Goal: Task Accomplishment & Management: Use online tool/utility

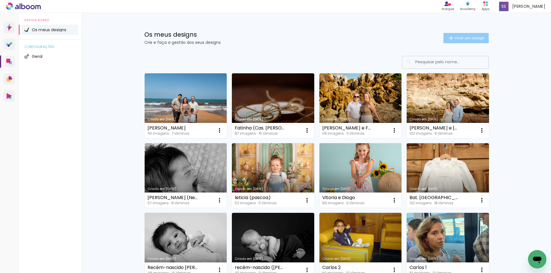
click at [469, 37] on span "Criar um design" at bounding box center [469, 38] width 30 height 4
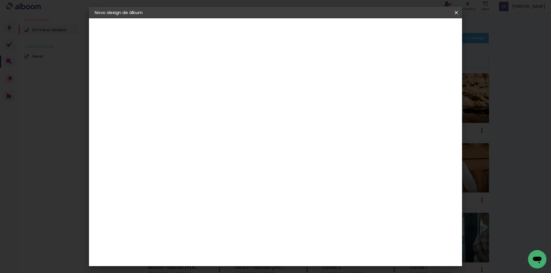
click at [189, 77] on input at bounding box center [189, 77] width 0 height 9
type input "Diogo 18º aniversário"
type paper-input "Diogo 18º aniversário"
click at [0, 0] on slot "Avançar" at bounding box center [0, 0] width 0 height 0
click at [210, 132] on div "DreambooksPro" at bounding box center [203, 129] width 37 height 5
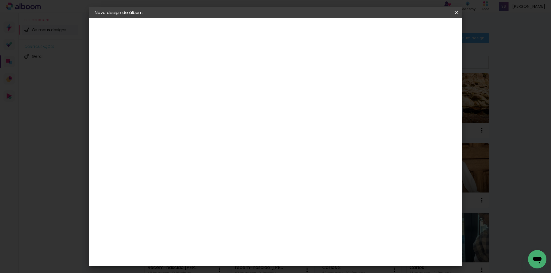
click at [0, 0] on slot "Avançar" at bounding box center [0, 0] width 0 height 0
click at [211, 96] on input "text" at bounding box center [200, 100] width 22 height 9
click at [308, 94] on paper-item "Álbum" at bounding box center [312, 95] width 115 height 11
type input "Álbum"
click at [227, 272] on span "25 × 25" at bounding box center [214, 278] width 27 height 12
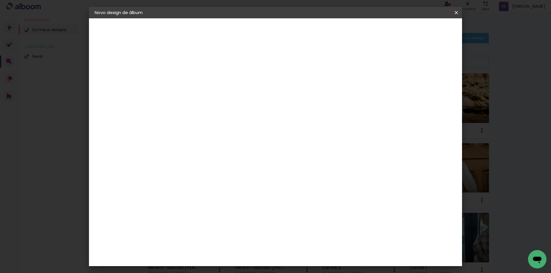
click at [0, 0] on slot "Avançar" at bounding box center [0, 0] width 0 height 0
click at [385, 62] on div at bounding box center [382, 61] width 5 height 5
type paper-checkbox "on"
click at [420, 31] on span "Iniciar design" at bounding box center [407, 30] width 26 height 4
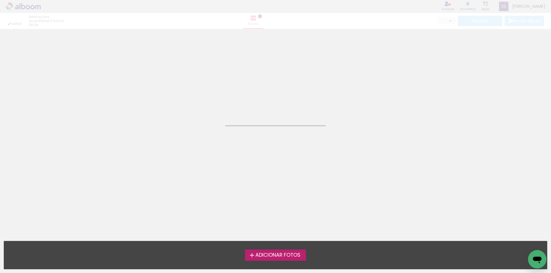
click at [271, 254] on span "Adicionar Fotos" at bounding box center [277, 255] width 45 height 5
click at [0, 0] on input "file" at bounding box center [0, 0] width 0 height 0
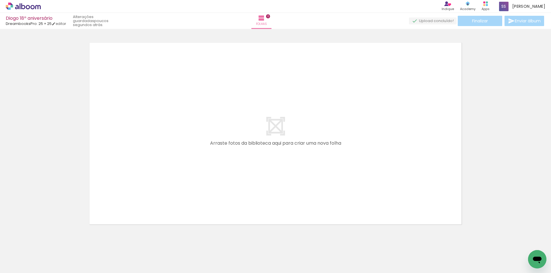
scroll to position [7, 0]
click at [428, 20] on span "upload(s) interrompido(s)!" at bounding box center [421, 20] width 51 height 5
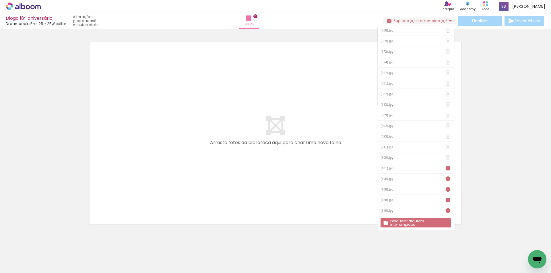
scroll to position [203, 0]
click at [0, 0] on slot "Pesquisar arquivos interrompidos" at bounding box center [0, 0] width 0 height 0
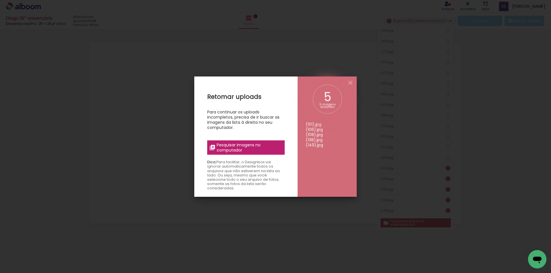
scroll to position [192, 0]
click at [266, 147] on span "Pesquisar imagens no computador" at bounding box center [249, 148] width 65 height 10
click at [0, 0] on input "file" at bounding box center [0, 0] width 0 height 0
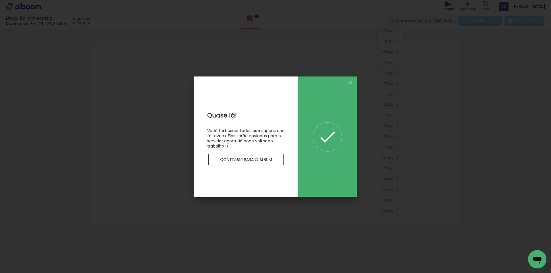
scroll to position [86, 0]
click at [0, 0] on slot "Continuar para o álbum" at bounding box center [0, 0] width 0 height 0
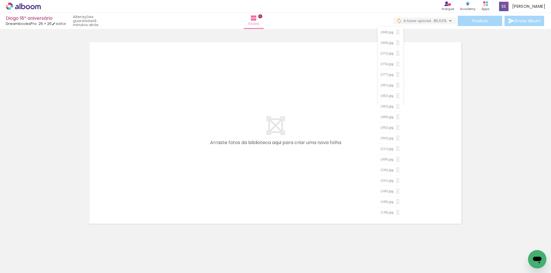
scroll to position [43, 0]
drag, startPoint x: 408, startPoint y: 144, endPoint x: 406, endPoint y: 125, distance: 19.3
click at [406, 0] on div "Diogo 18º aniversário DreambooksPro: 25 × 25 editar 9 minutos atrás. Folhas 0 F…" at bounding box center [275, 0] width 551 height 0
click at [506, 94] on div at bounding box center [275, 126] width 551 height 205
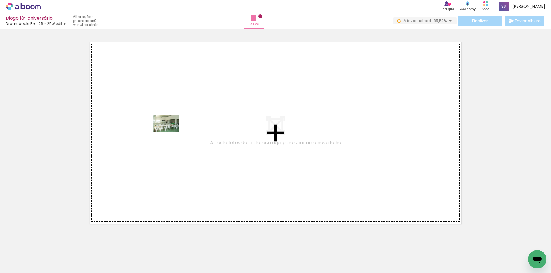
drag, startPoint x: 63, startPoint y: 253, endPoint x: 170, endPoint y: 132, distance: 161.4
click at [170, 132] on quentale-workspace at bounding box center [275, 136] width 551 height 273
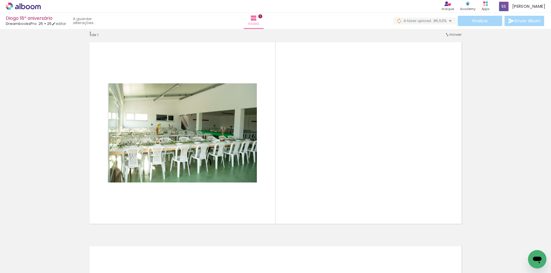
scroll to position [7, 0]
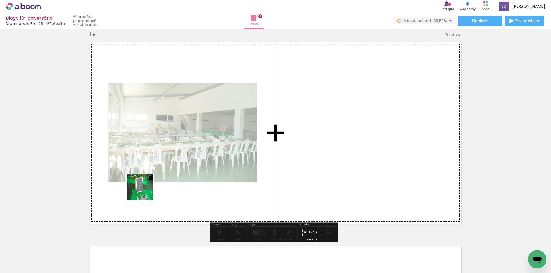
drag, startPoint x: 96, startPoint y: 256, endPoint x: 157, endPoint y: 174, distance: 102.5
click at [157, 174] on quentale-workspace at bounding box center [275, 136] width 551 height 273
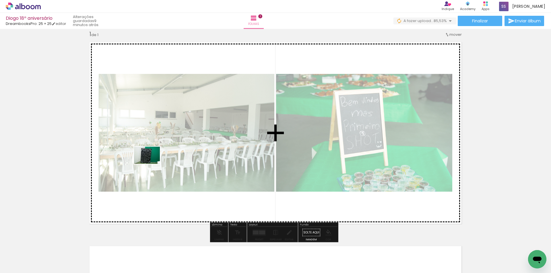
drag, startPoint x: 126, startPoint y: 252, endPoint x: 151, endPoint y: 164, distance: 91.4
click at [151, 164] on quentale-workspace at bounding box center [275, 136] width 551 height 273
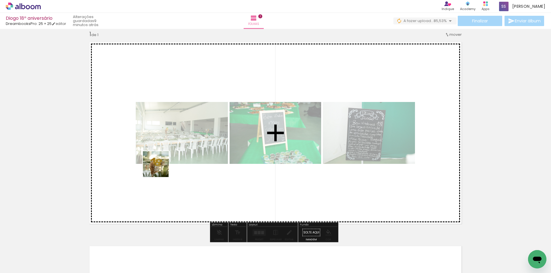
drag, startPoint x: 160, startPoint y: 196, endPoint x: 165, endPoint y: 210, distance: 15.3
click at [160, 160] on quentale-workspace at bounding box center [275, 136] width 551 height 273
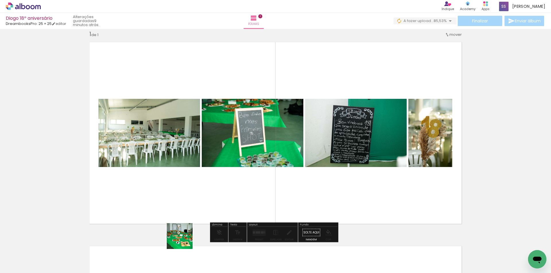
drag, startPoint x: 184, startPoint y: 257, endPoint x: 183, endPoint y: 167, distance: 89.5
click at [183, 166] on quentale-workspace at bounding box center [275, 136] width 551 height 273
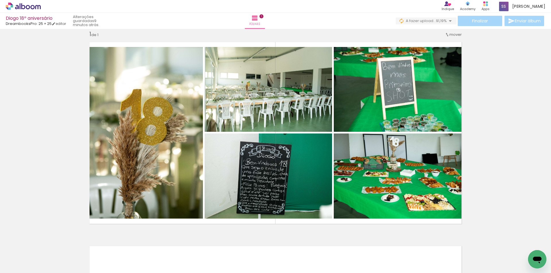
scroll to position [0, 3387]
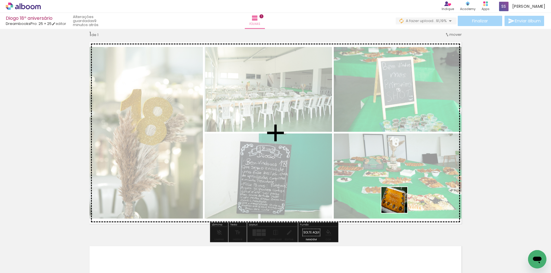
drag, startPoint x: 407, startPoint y: 255, endPoint x: 396, endPoint y: 196, distance: 60.7
click at [396, 196] on quentale-workspace at bounding box center [275, 136] width 551 height 273
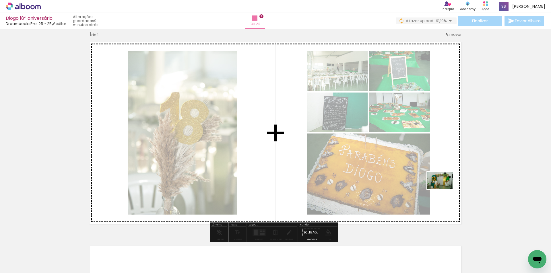
drag, startPoint x: 438, startPoint y: 258, endPoint x: 445, endPoint y: 189, distance: 69.4
click at [445, 189] on quentale-workspace at bounding box center [275, 136] width 551 height 273
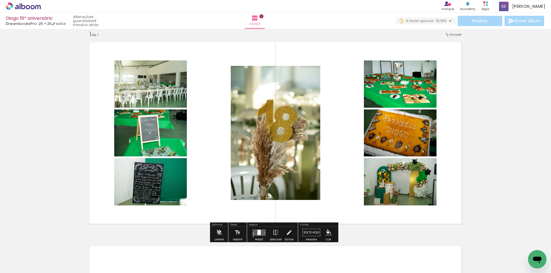
click at [260, 230] on quentale-layouter at bounding box center [258, 233] width 13 height 7
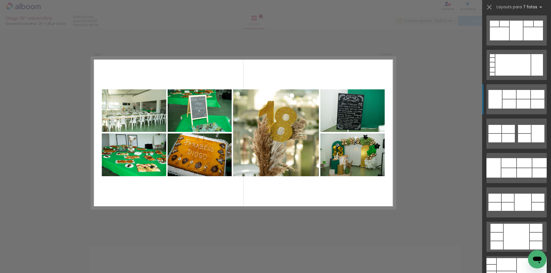
scroll to position [631, 0]
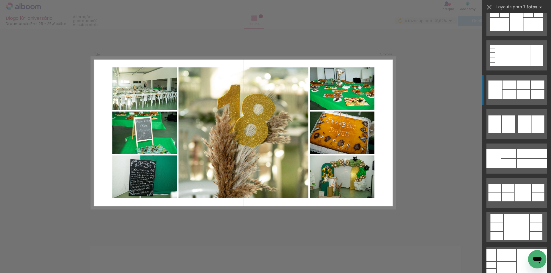
click at [515, 214] on quentale-layouter at bounding box center [516, 228] width 60 height 30
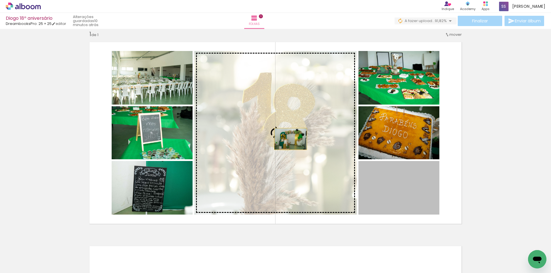
drag, startPoint x: 413, startPoint y: 190, endPoint x: 288, endPoint y: 139, distance: 134.2
click at [0, 0] on slot at bounding box center [0, 0] width 0 height 0
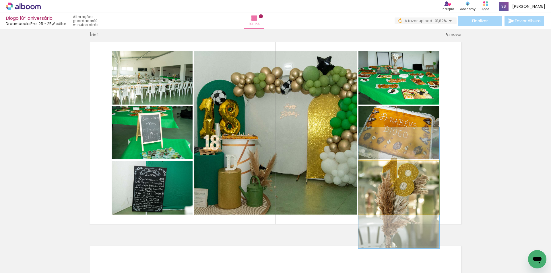
click at [402, 189] on quentale-photo at bounding box center [398, 188] width 81 height 54
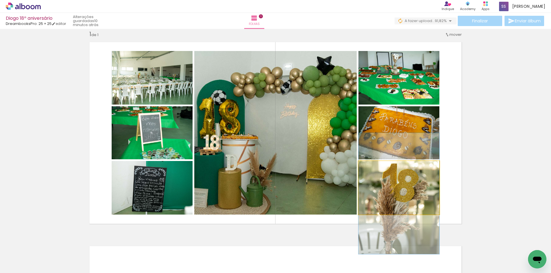
drag, startPoint x: 407, startPoint y: 186, endPoint x: 408, endPoint y: 192, distance: 5.9
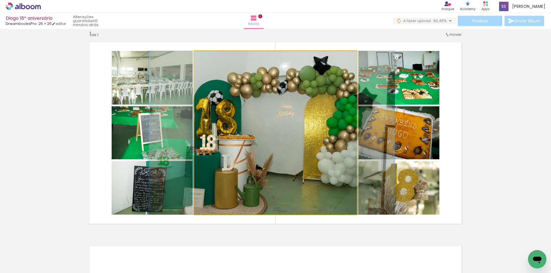
drag, startPoint x: 271, startPoint y: 189, endPoint x: 267, endPoint y: 189, distance: 3.4
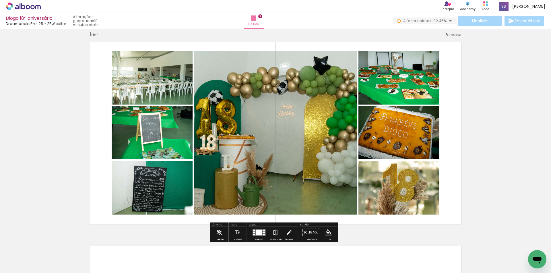
click at [355, 221] on quentale-layouter at bounding box center [276, 133] width 380 height 190
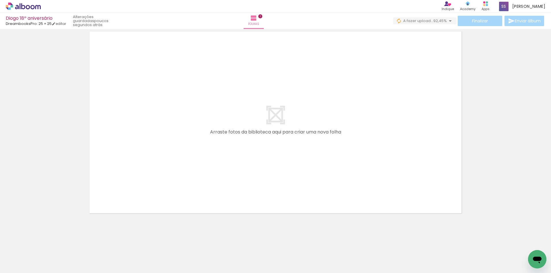
scroll to position [0, 2061]
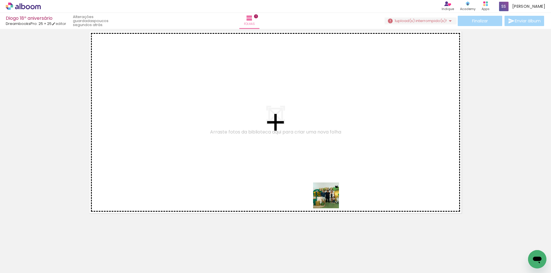
drag, startPoint x: 310, startPoint y: 261, endPoint x: 331, endPoint y: 188, distance: 75.6
click at [331, 188] on quentale-workspace at bounding box center [275, 136] width 551 height 273
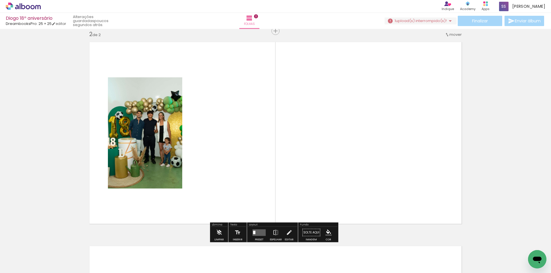
scroll to position [0, 2058]
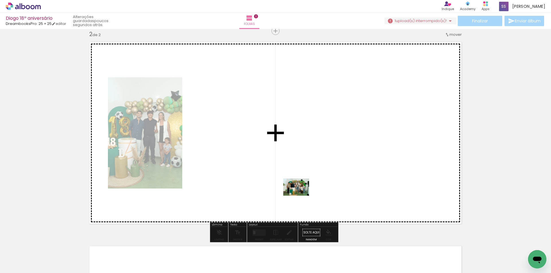
drag, startPoint x: 290, startPoint y: 256, endPoint x: 300, endPoint y: 196, distance: 60.9
click at [300, 196] on quentale-workspace at bounding box center [275, 136] width 551 height 273
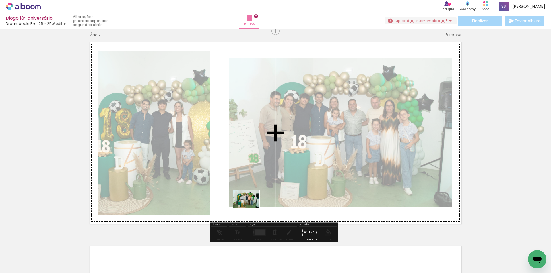
drag, startPoint x: 250, startPoint y: 261, endPoint x: 220, endPoint y: 263, distance: 29.6
click at [251, 205] on quentale-workspace at bounding box center [275, 136] width 551 height 273
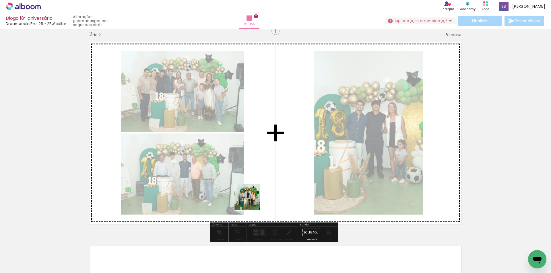
drag, startPoint x: 220, startPoint y: 252, endPoint x: 215, endPoint y: 235, distance: 18.0
click at [266, 174] on quentale-workspace at bounding box center [275, 136] width 551 height 273
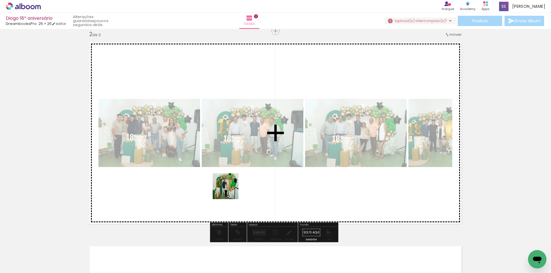
drag, startPoint x: 194, startPoint y: 259, endPoint x: 163, endPoint y: 229, distance: 42.8
click at [240, 160] on quentale-workspace at bounding box center [275, 136] width 551 height 273
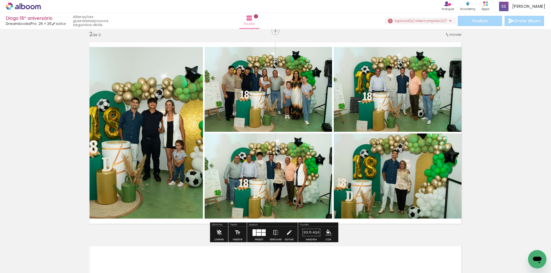
drag, startPoint x: 159, startPoint y: 256, endPoint x: 199, endPoint y: 185, distance: 81.1
click at [199, 185] on quentale-workspace at bounding box center [275, 136] width 551 height 273
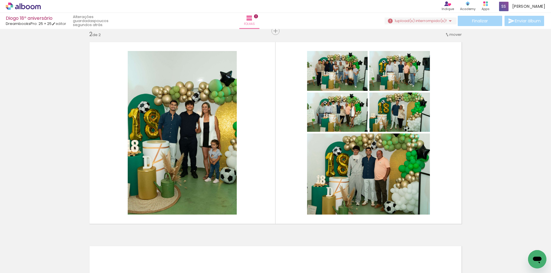
scroll to position [0, 850]
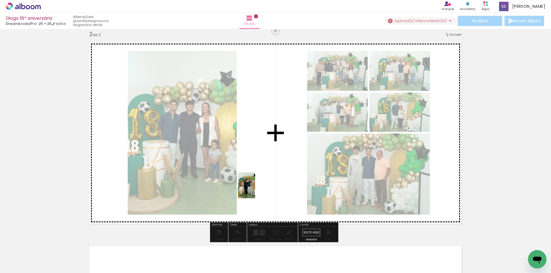
drag, startPoint x: 239, startPoint y: 253, endPoint x: 255, endPoint y: 190, distance: 65.1
click at [255, 190] on quentale-workspace at bounding box center [275, 136] width 551 height 273
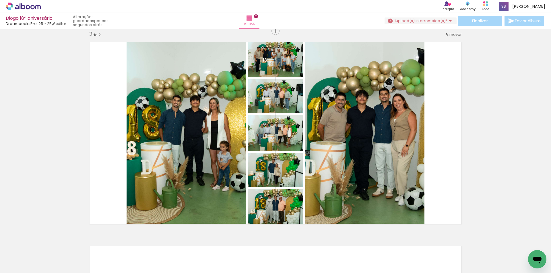
scroll to position [0, 780]
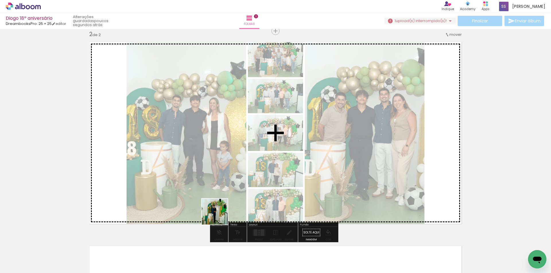
drag, startPoint x: 237, startPoint y: 256, endPoint x: 217, endPoint y: 213, distance: 47.1
click at [217, 213] on quentale-workspace at bounding box center [275, 136] width 551 height 273
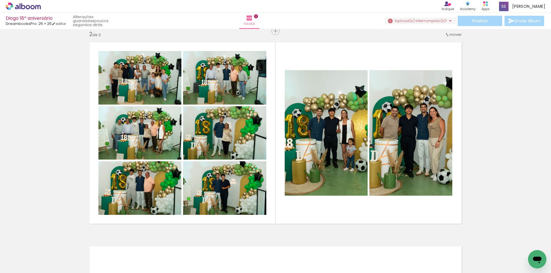
scroll to position [0, 461]
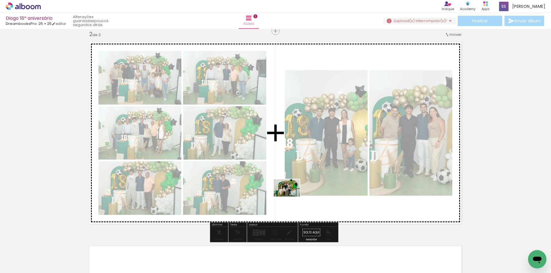
drag, startPoint x: 276, startPoint y: 261, endPoint x: 291, endPoint y: 197, distance: 66.0
click at [291, 197] on quentale-workspace at bounding box center [275, 136] width 551 height 273
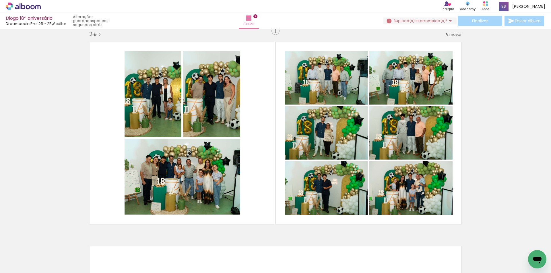
scroll to position [0, 190]
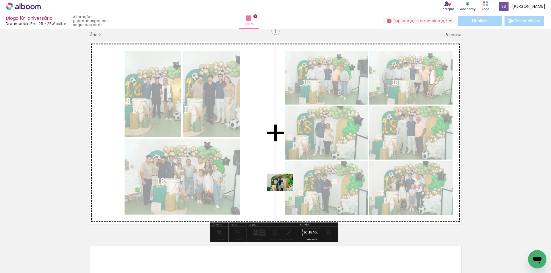
drag, startPoint x: 321, startPoint y: 253, endPoint x: 284, endPoint y: 191, distance: 72.0
click at [284, 191] on quentale-workspace at bounding box center [275, 136] width 551 height 273
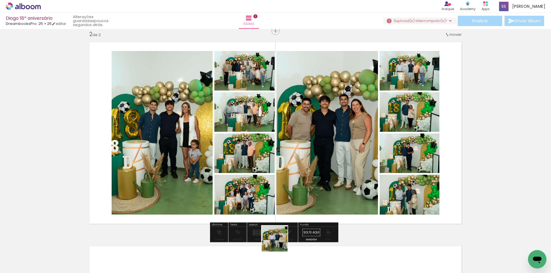
drag, startPoint x: 282, startPoint y: 250, endPoint x: 271, endPoint y: 205, distance: 46.6
click at [272, 202] on quentale-workspace at bounding box center [275, 136] width 551 height 273
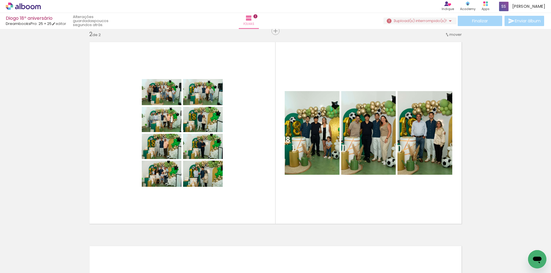
scroll to position [0, 90]
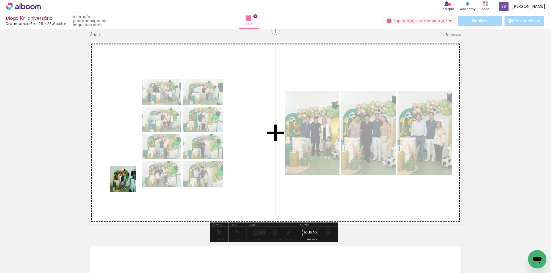
drag, startPoint x: 127, startPoint y: 255, endPoint x: 127, endPoint y: 182, distance: 73.2
click at [127, 182] on quentale-workspace at bounding box center [275, 136] width 551 height 273
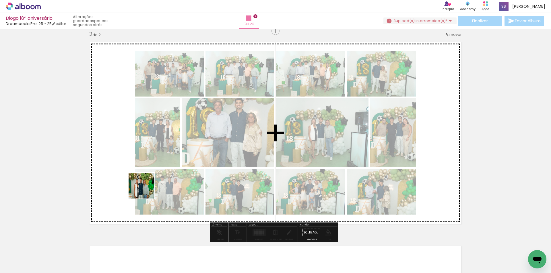
drag, startPoint x: 159, startPoint y: 252, endPoint x: 145, endPoint y: 189, distance: 65.4
click at [145, 189] on quentale-workspace at bounding box center [275, 136] width 551 height 273
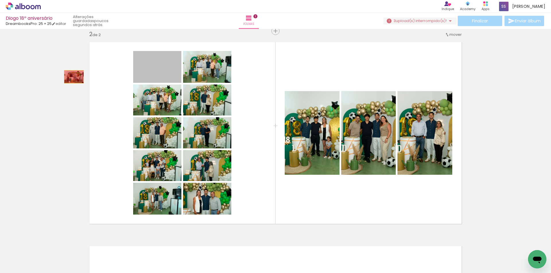
drag, startPoint x: 149, startPoint y: 76, endPoint x: 56, endPoint y: 79, distance: 92.7
click at [56, 79] on div "Inserir folha 1 de 2 Inserir folha 2 de 2" at bounding box center [275, 125] width 551 height 613
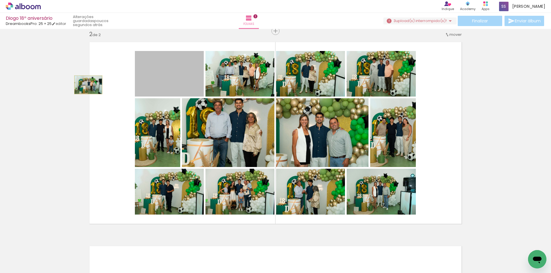
drag, startPoint x: 162, startPoint y: 85, endPoint x: 86, endPoint y: 85, distance: 75.5
click at [86, 85] on quentale-layouter at bounding box center [276, 133] width 380 height 190
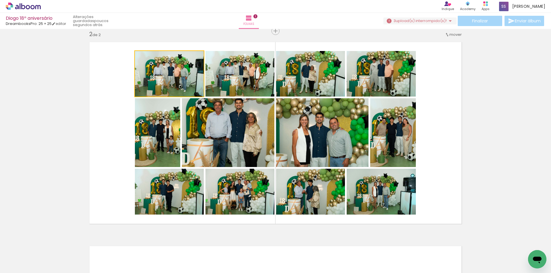
drag, startPoint x: 146, startPoint y: 75, endPoint x: 70, endPoint y: 81, distance: 76.0
click at [70, 81] on div "Inserir folha 1 de 2 Inserir folha 2 de 2" at bounding box center [275, 125] width 551 height 613
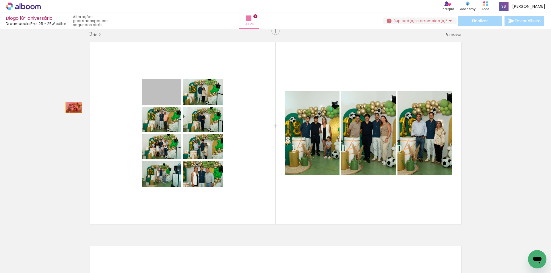
drag, startPoint x: 165, startPoint y: 102, endPoint x: 71, endPoint y: 108, distance: 94.0
click at [71, 108] on div "Inserir folha 1 de 2 Inserir folha 2 de 2" at bounding box center [275, 125] width 551 height 613
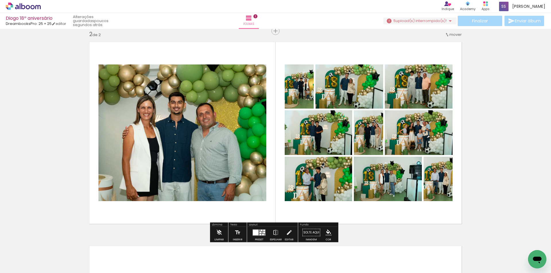
click at [257, 234] on div at bounding box center [256, 233] width 6 height 6
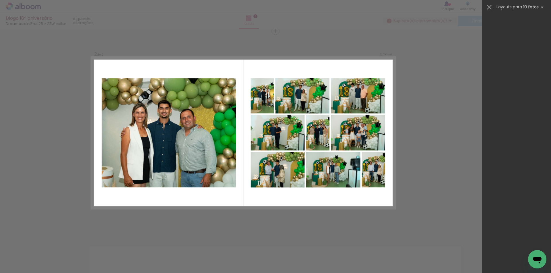
scroll to position [0, 0]
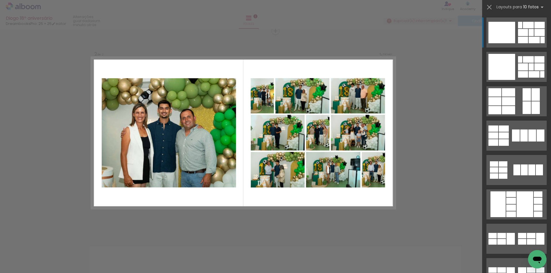
click at [505, 32] on div at bounding box center [501, 33] width 27 height 22
click at [526, 34] on div at bounding box center [523, 32] width 10 height 7
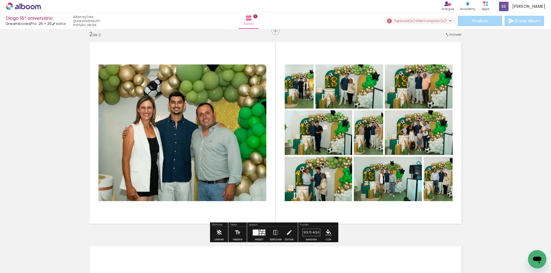
scroll to position [0, 90]
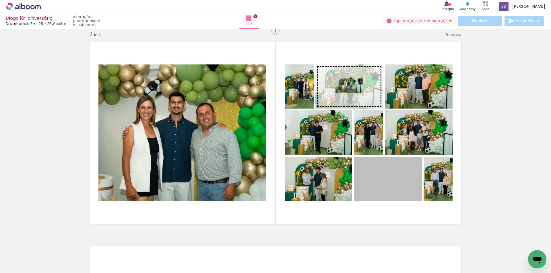
drag, startPoint x: 403, startPoint y: 192, endPoint x: 347, endPoint y: 84, distance: 121.5
click at [0, 0] on slot at bounding box center [0, 0] width 0 height 0
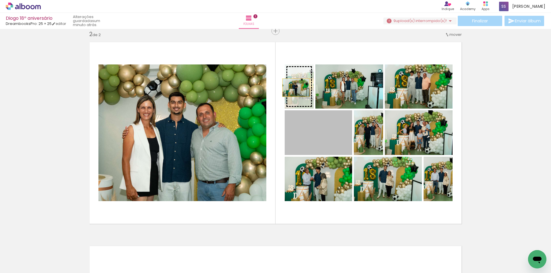
drag, startPoint x: 313, startPoint y: 146, endPoint x: 294, endPoint y: 86, distance: 63.0
click at [0, 0] on slot at bounding box center [0, 0] width 0 height 0
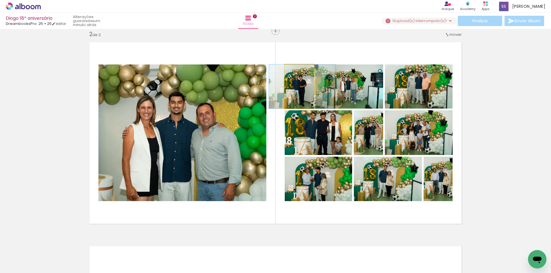
drag, startPoint x: 308, startPoint y: 90, endPoint x: 311, endPoint y: 88, distance: 3.2
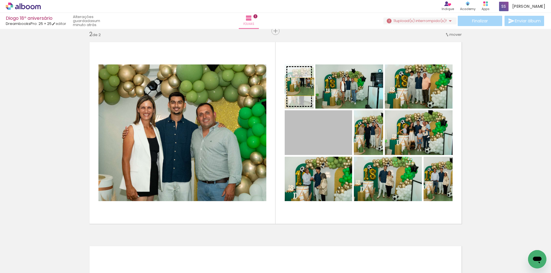
drag, startPoint x: 325, startPoint y: 145, endPoint x: 298, endPoint y: 87, distance: 63.3
click at [0, 0] on slot at bounding box center [0, 0] width 0 height 0
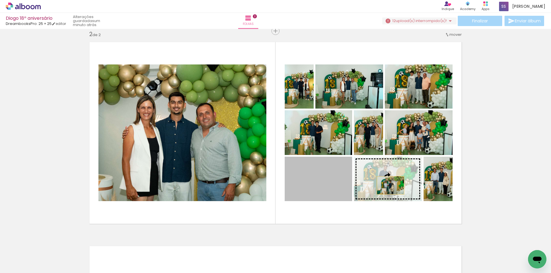
drag, startPoint x: 330, startPoint y: 188, endPoint x: 392, endPoint y: 186, distance: 62.3
click at [0, 0] on slot at bounding box center [0, 0] width 0 height 0
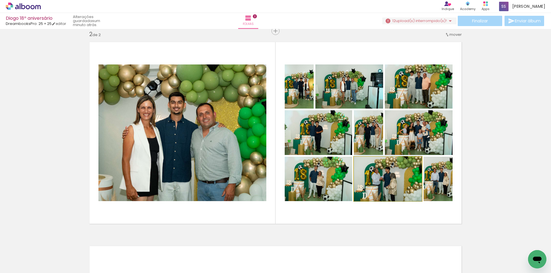
click at [393, 185] on quentale-photo at bounding box center [388, 179] width 68 height 44
click at [436, 189] on quentale-photo at bounding box center [437, 179] width 29 height 44
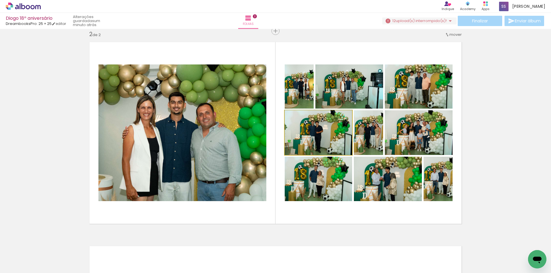
drag, startPoint x: 326, startPoint y: 141, endPoint x: 330, endPoint y: 142, distance: 4.0
drag, startPoint x: 368, startPoint y: 145, endPoint x: 364, endPoint y: 145, distance: 3.4
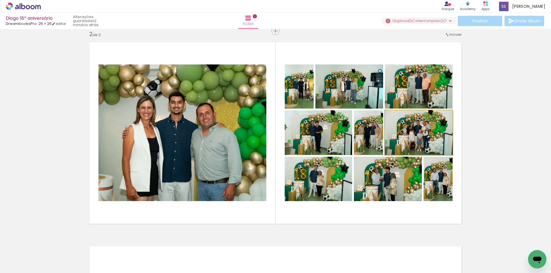
click at [431, 143] on quentale-photo at bounding box center [419, 132] width 68 height 45
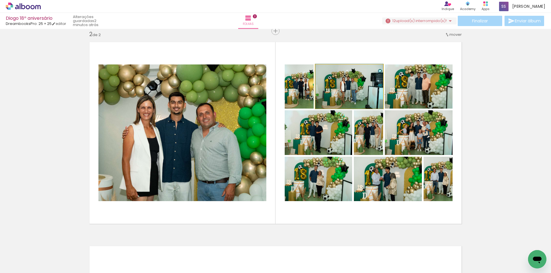
click at [351, 90] on quentale-photo at bounding box center [349, 87] width 68 height 44
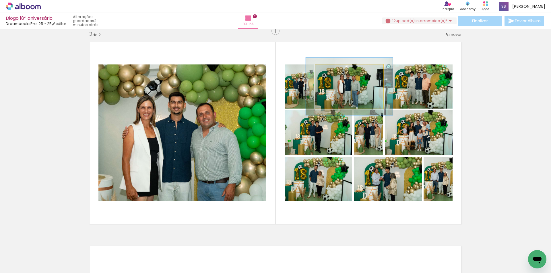
drag, startPoint x: 327, startPoint y: 69, endPoint x: 332, endPoint y: 69, distance: 5.8
click at [332, 69] on div at bounding box center [334, 70] width 5 height 5
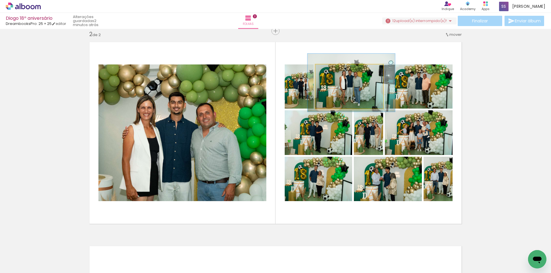
drag, startPoint x: 356, startPoint y: 96, endPoint x: 358, endPoint y: 92, distance: 4.2
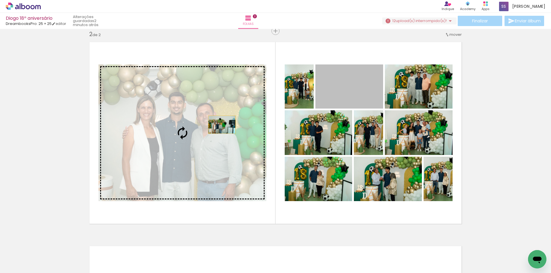
drag, startPoint x: 352, startPoint y: 93, endPoint x: 220, endPoint y: 125, distance: 136.3
click at [0, 0] on slot at bounding box center [0, 0] width 0 height 0
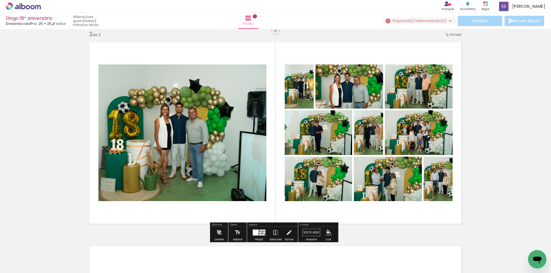
click at [175, 126] on quentale-photo at bounding box center [182, 133] width 168 height 137
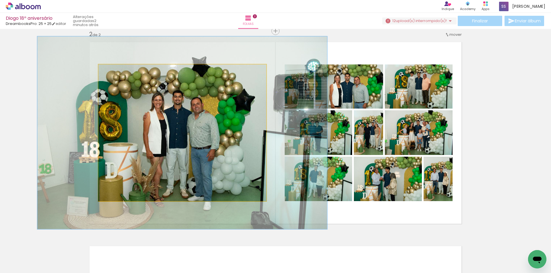
drag, startPoint x: 110, startPoint y: 69, endPoint x: 119, endPoint y: 71, distance: 9.0
type paper-slider "145"
click at [119, 71] on div at bounding box center [119, 70] width 5 height 5
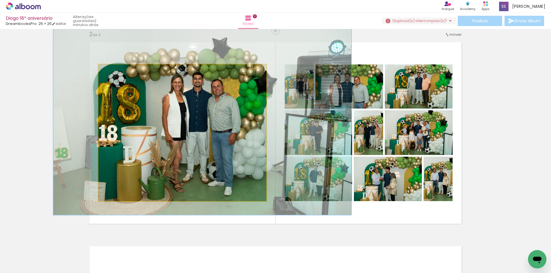
drag, startPoint x: 184, startPoint y: 145, endPoint x: 204, endPoint y: 128, distance: 26.3
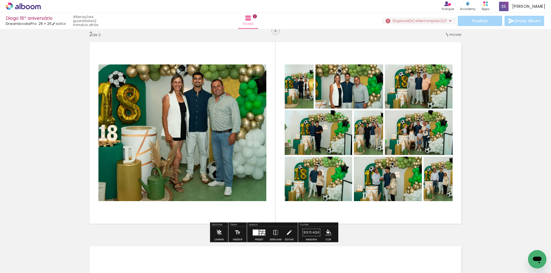
click at [274, 101] on quentale-layouter at bounding box center [276, 133] width 380 height 190
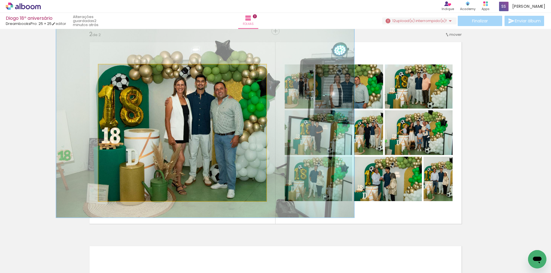
drag, startPoint x: 235, startPoint y: 111, endPoint x: 238, endPoint y: 114, distance: 3.9
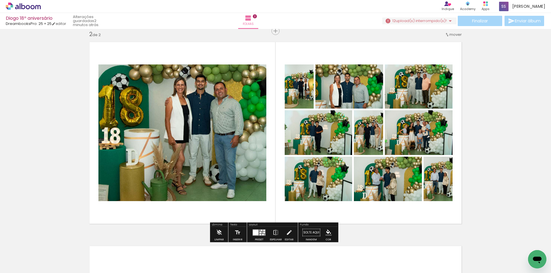
click at [273, 130] on quentale-layouter at bounding box center [276, 133] width 380 height 190
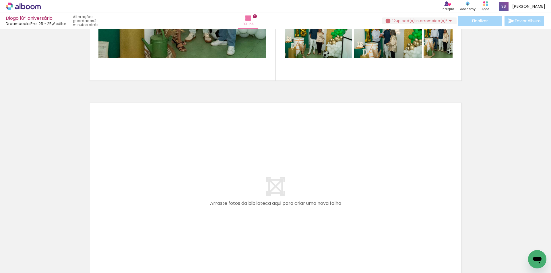
scroll to position [0, 587]
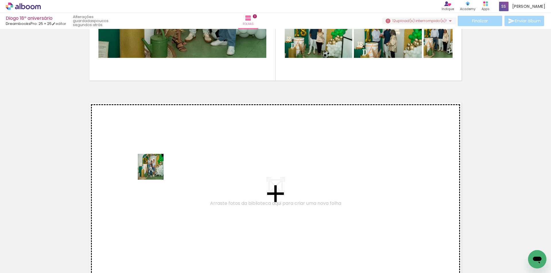
drag, startPoint x: 169, startPoint y: 257, endPoint x: 155, endPoint y: 171, distance: 86.9
click at [155, 171] on quentale-workspace at bounding box center [275, 136] width 551 height 273
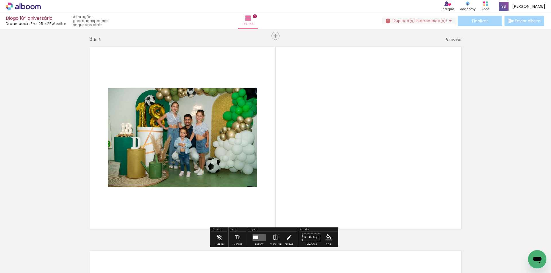
scroll to position [416, 0]
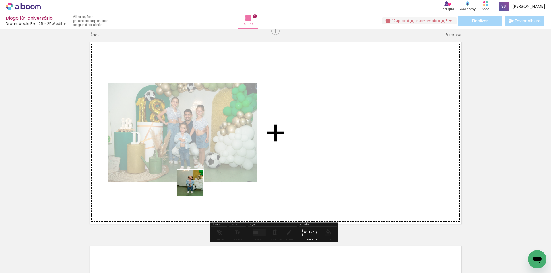
drag, startPoint x: 201, startPoint y: 222, endPoint x: 195, endPoint y: 187, distance: 35.1
click at [195, 187] on quentale-workspace at bounding box center [275, 136] width 551 height 273
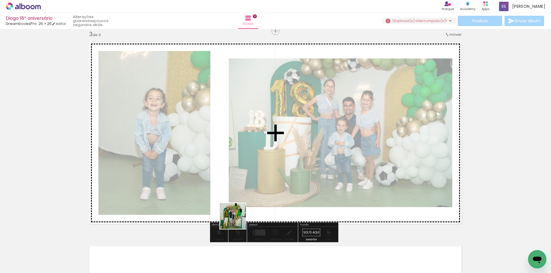
drag, startPoint x: 246, startPoint y: 259, endPoint x: 224, endPoint y: 173, distance: 89.6
click at [224, 173] on quentale-workspace at bounding box center [275, 136] width 551 height 273
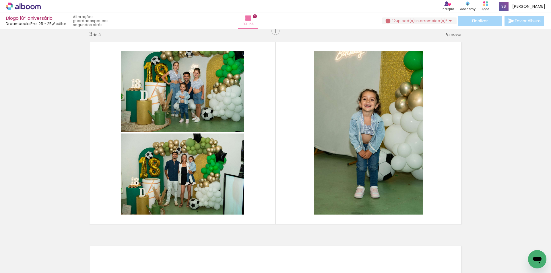
scroll to position [0, 2088]
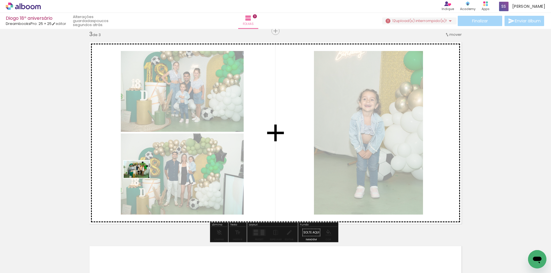
drag, startPoint x: 191, startPoint y: 257, endPoint x: 141, endPoint y: 178, distance: 93.8
click at [141, 178] on quentale-workspace at bounding box center [275, 136] width 551 height 273
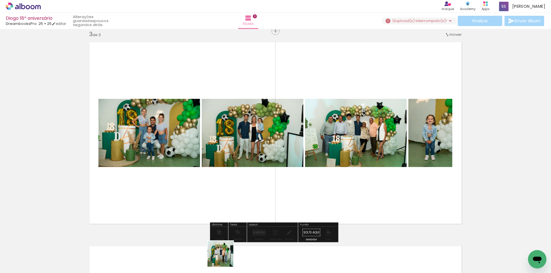
drag, startPoint x: 225, startPoint y: 259, endPoint x: 252, endPoint y: 181, distance: 81.9
click at [252, 181] on quentale-workspace at bounding box center [275, 136] width 551 height 273
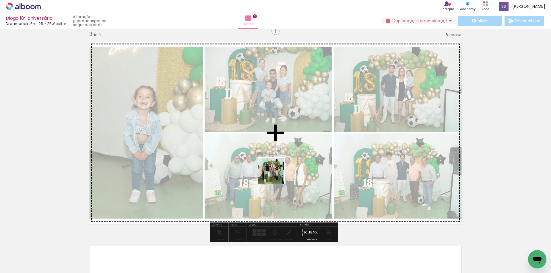
drag, startPoint x: 260, startPoint y: 254, endPoint x: 275, endPoint y: 175, distance: 80.6
click at [276, 175] on quentale-workspace at bounding box center [275, 136] width 551 height 273
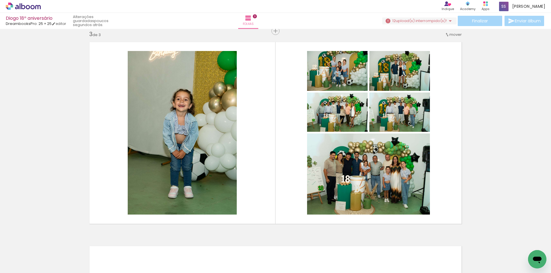
scroll to position [0, 169]
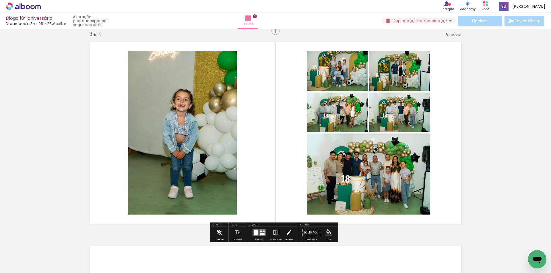
click at [260, 231] on div at bounding box center [261, 231] width 2 height 1
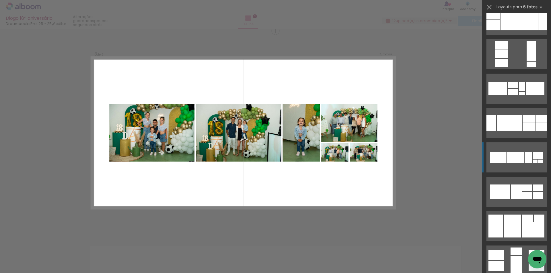
scroll to position [57, 0]
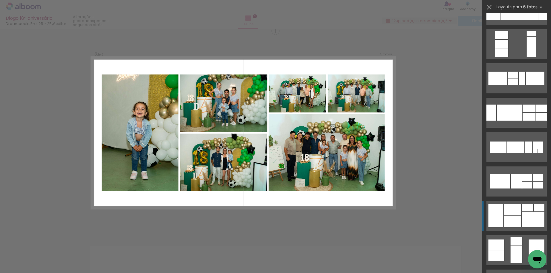
click at [516, 214] on div at bounding box center [513, 210] width 18 height 11
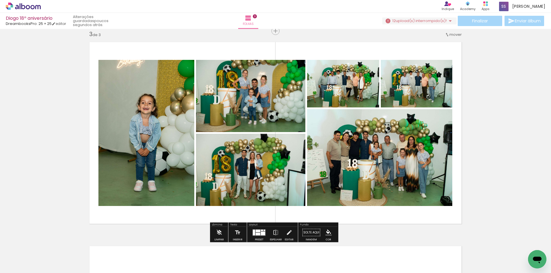
click at [168, 144] on quentale-photo at bounding box center [146, 133] width 96 height 146
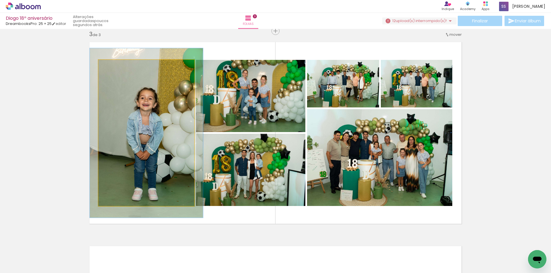
drag, startPoint x: 109, startPoint y: 67, endPoint x: 112, endPoint y: 66, distance: 3.3
type paper-slider "116"
click at [112, 66] on div at bounding box center [114, 65] width 5 height 5
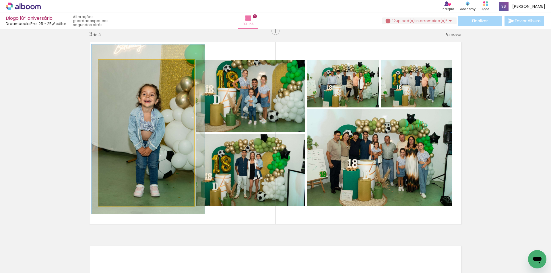
drag, startPoint x: 155, startPoint y: 137, endPoint x: 157, endPoint y: 133, distance: 4.1
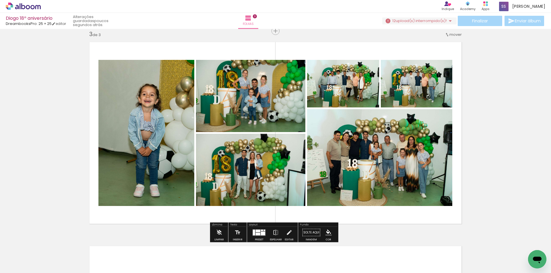
click at [271, 118] on quentale-photo at bounding box center [250, 96] width 109 height 72
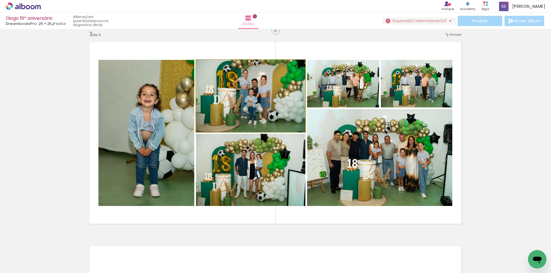
drag, startPoint x: 209, startPoint y: 66, endPoint x: 212, endPoint y: 64, distance: 3.9
type paper-slider "100"
click at [209, 67] on div at bounding box center [209, 65] width 9 height 9
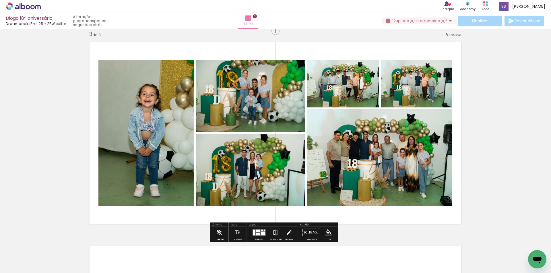
click at [221, 59] on quentale-layouter at bounding box center [276, 133] width 380 height 190
click at [258, 231] on div at bounding box center [258, 231] width 5 height 3
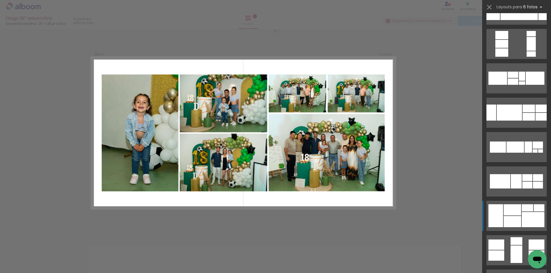
scroll to position [241, 0]
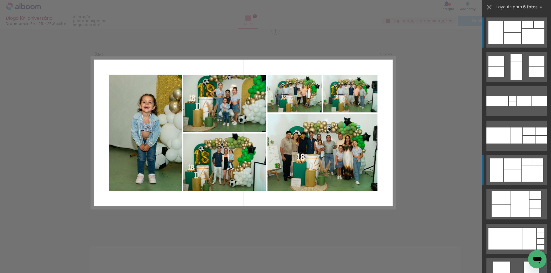
click at [515, 171] on div at bounding box center [513, 175] width 18 height 11
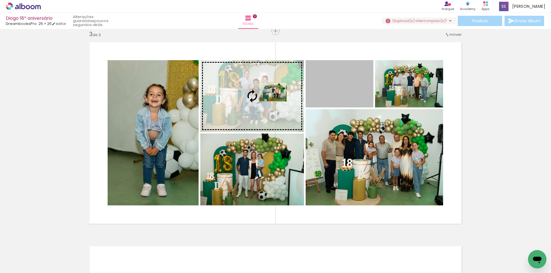
drag, startPoint x: 357, startPoint y: 91, endPoint x: 266, endPoint y: 92, distance: 91.8
click at [0, 0] on slot at bounding box center [0, 0] width 0 height 0
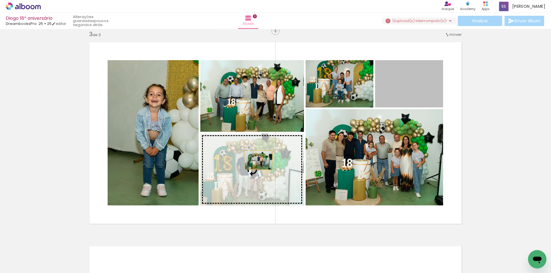
drag, startPoint x: 425, startPoint y: 90, endPoint x: 257, endPoint y: 160, distance: 182.8
click at [0, 0] on slot at bounding box center [0, 0] width 0 height 0
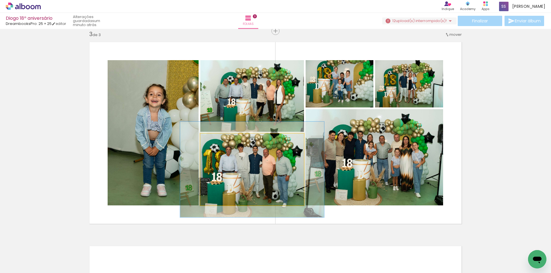
drag, startPoint x: 212, startPoint y: 138, endPoint x: 219, endPoint y: 137, distance: 6.6
type paper-slider "133"
click at [219, 137] on div at bounding box center [220, 139] width 9 height 9
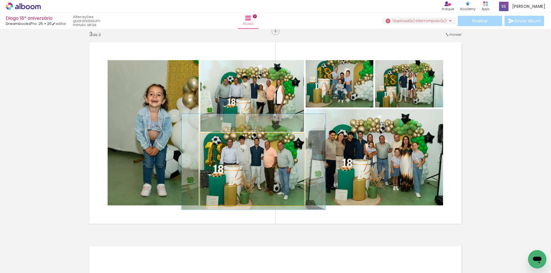
drag, startPoint x: 267, startPoint y: 180, endPoint x: 268, endPoint y: 173, distance: 7.6
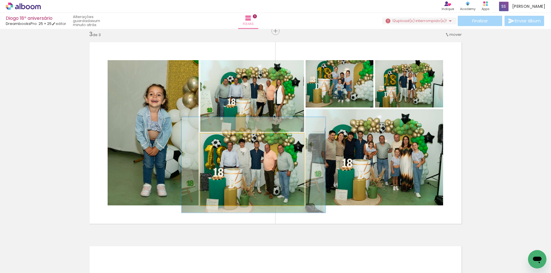
drag, startPoint x: 265, startPoint y: 172, endPoint x: 265, endPoint y: 175, distance: 3.2
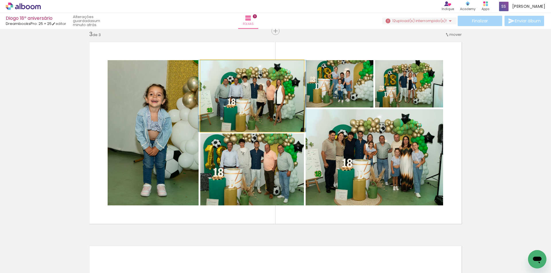
click at [256, 103] on quentale-photo at bounding box center [252, 96] width 104 height 72
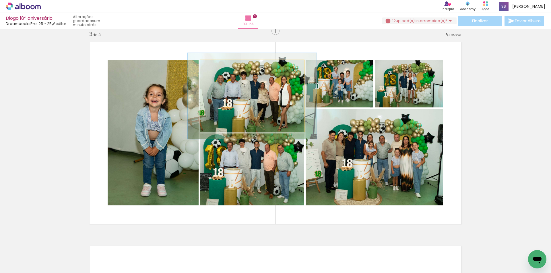
drag, startPoint x: 211, startPoint y: 67, endPoint x: 215, endPoint y: 67, distance: 4.0
type paper-slider "120"
click at [215, 67] on div at bounding box center [217, 66] width 5 height 5
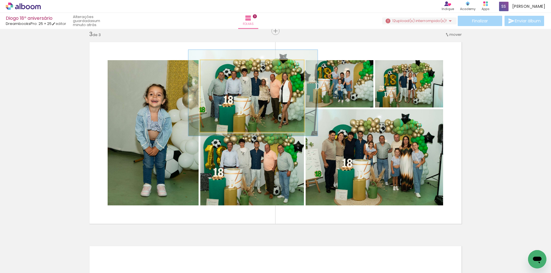
drag, startPoint x: 258, startPoint y: 116, endPoint x: 259, endPoint y: 113, distance: 3.0
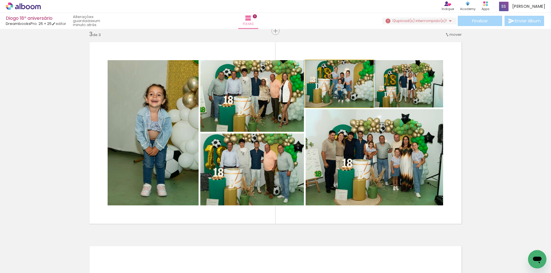
click at [333, 88] on quentale-photo at bounding box center [340, 83] width 68 height 47
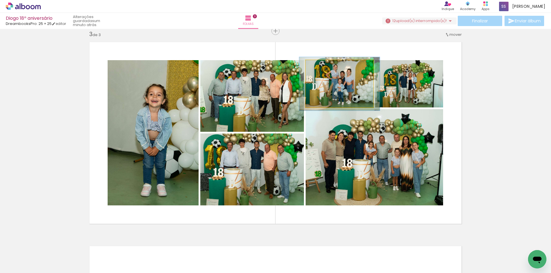
type paper-slider "113"
click at [320, 65] on div at bounding box center [321, 66] width 5 height 5
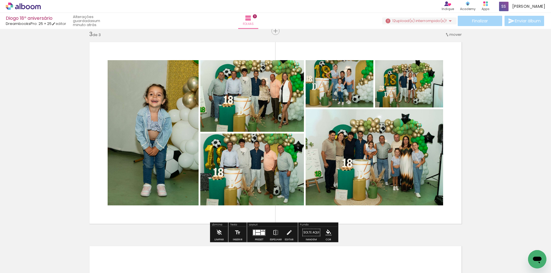
click at [367, 52] on quentale-layouter at bounding box center [276, 133] width 380 height 190
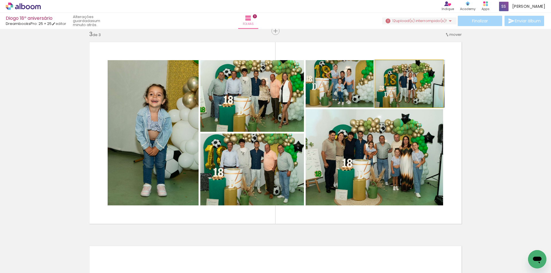
click at [402, 83] on quentale-photo at bounding box center [409, 83] width 68 height 47
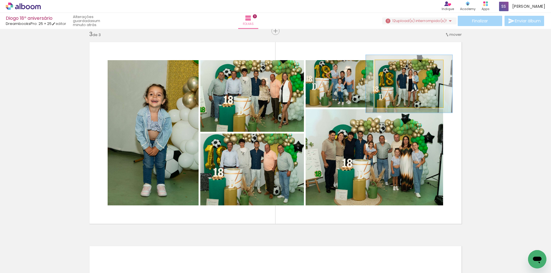
drag, startPoint x: 388, startPoint y: 65, endPoint x: 392, endPoint y: 65, distance: 4.3
type paper-slider "122"
click at [392, 65] on div at bounding box center [392, 66] width 5 height 5
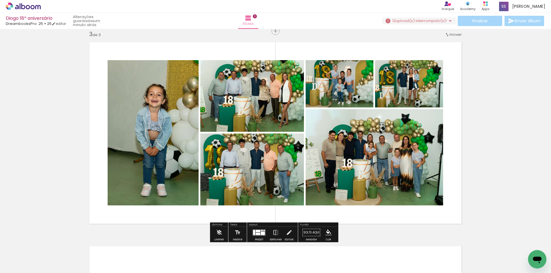
click at [452, 168] on quentale-layouter at bounding box center [276, 133] width 380 height 190
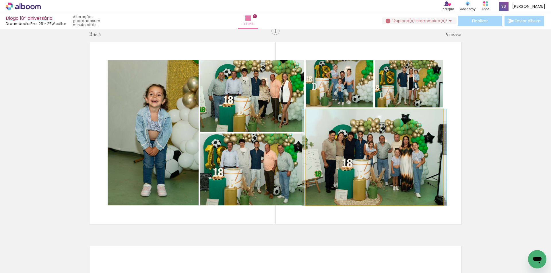
click at [395, 168] on quentale-photo at bounding box center [374, 157] width 137 height 96
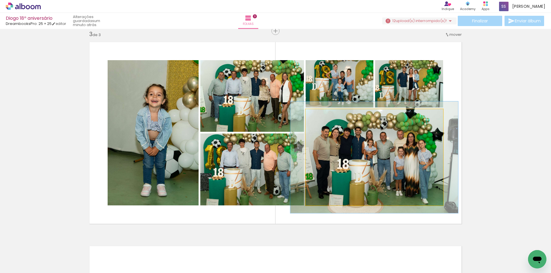
drag, startPoint x: 318, startPoint y: 115, endPoint x: 321, endPoint y: 115, distance: 3.2
type paper-slider "116"
click at [321, 115] on div at bounding box center [322, 115] width 5 height 5
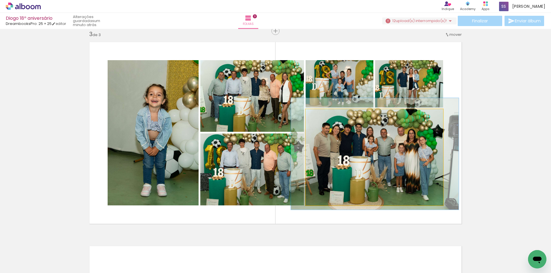
drag, startPoint x: 403, startPoint y: 159, endPoint x: 403, endPoint y: 155, distance: 3.5
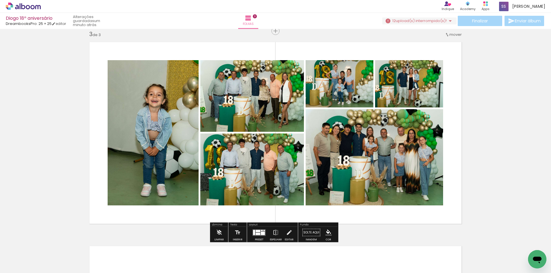
click at [458, 172] on quentale-layouter at bounding box center [276, 133] width 380 height 190
click at [123, 108] on quentale-photo at bounding box center [153, 132] width 91 height 145
